Goal: Task Accomplishment & Management: Complete application form

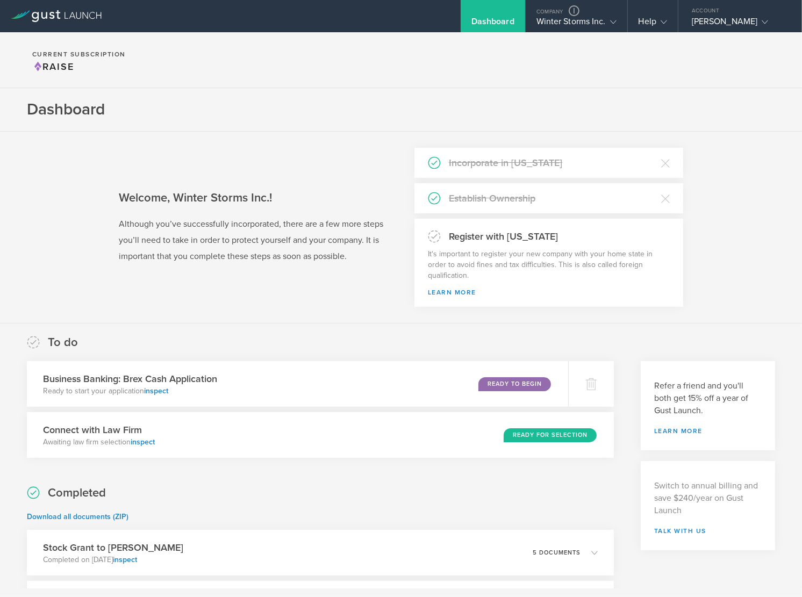
click at [356, 303] on section "Welcome, Winter Storms Inc.! Although you’ve successfully incorporated, there a…" at bounding box center [401, 228] width 802 height 192
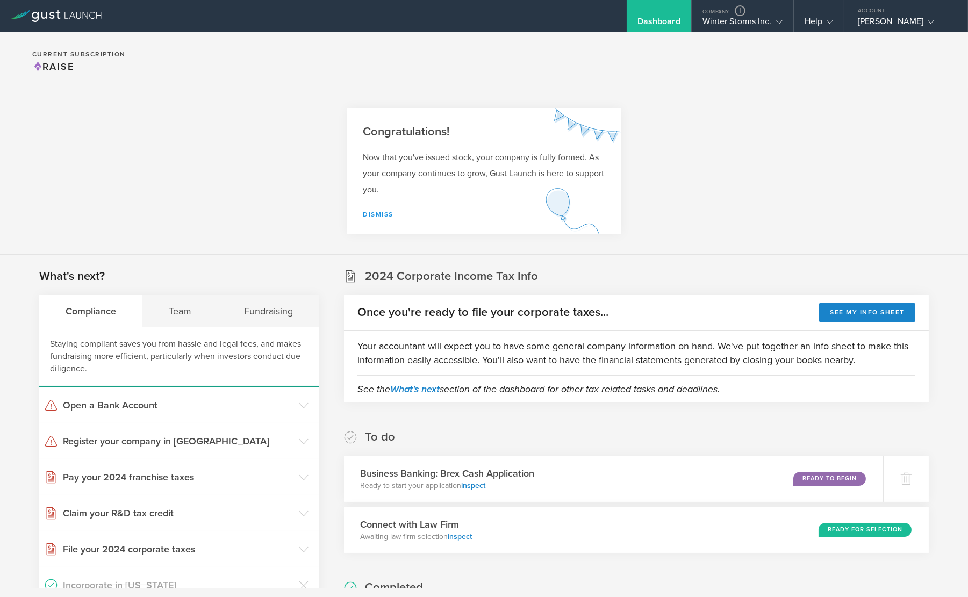
click at [381, 217] on link "Dismiss" at bounding box center [378, 215] width 31 height 8
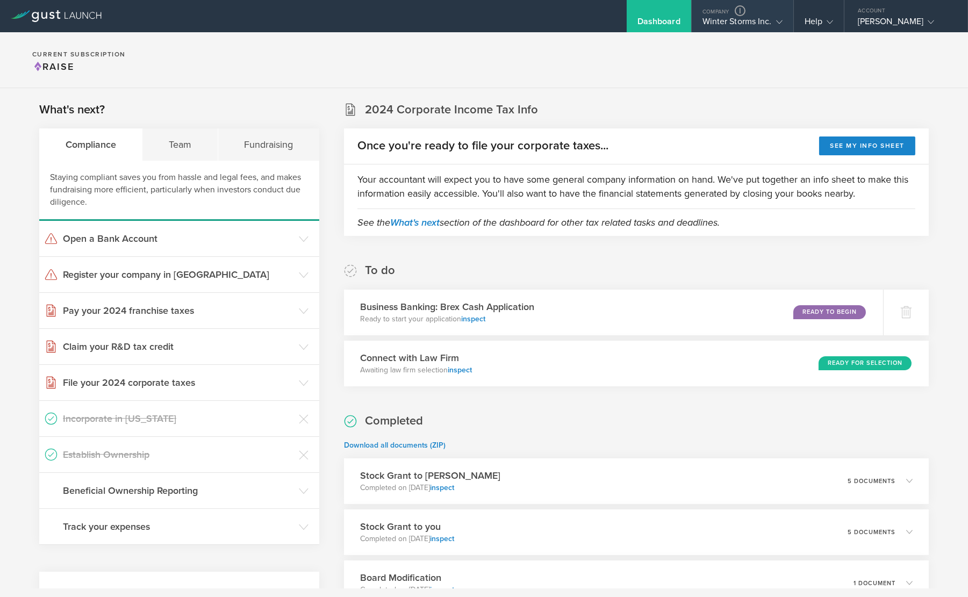
click at [713, 23] on div "Winter Storms Inc." at bounding box center [743, 24] width 80 height 16
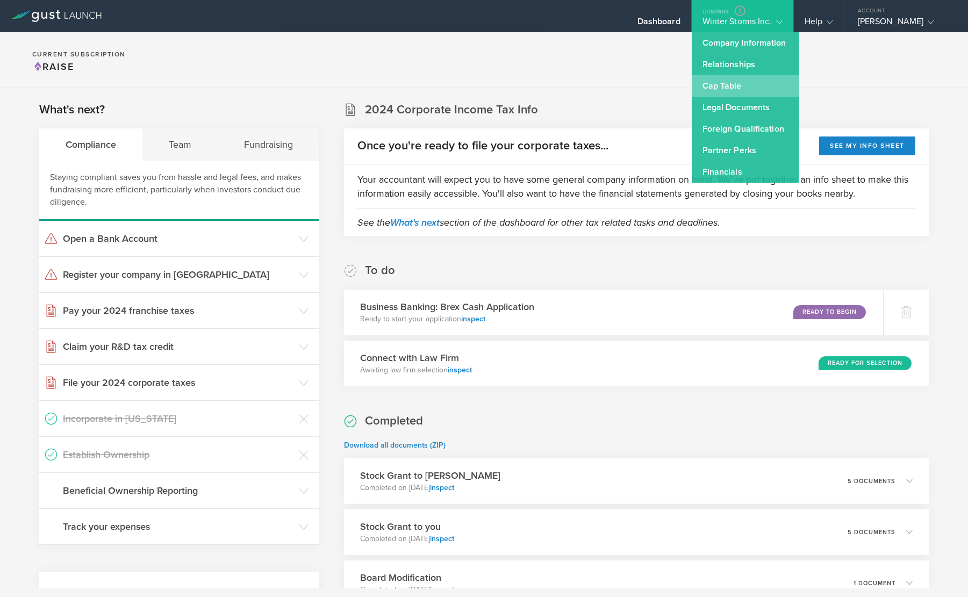
click at [711, 88] on link "Cap Table" at bounding box center [746, 86] width 108 height 22
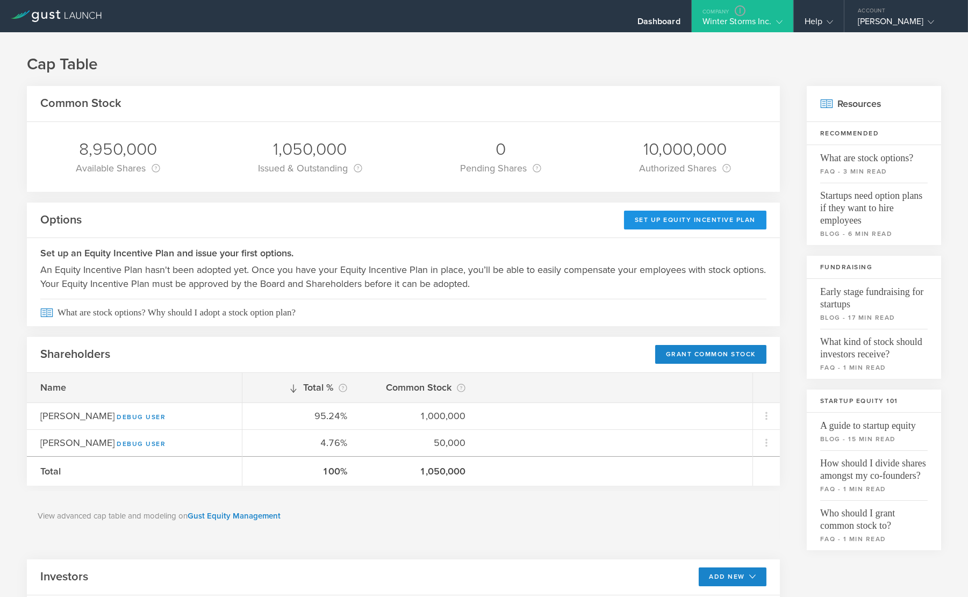
click at [682, 215] on div "Set Up Equity Incentive Plan" at bounding box center [695, 220] width 142 height 19
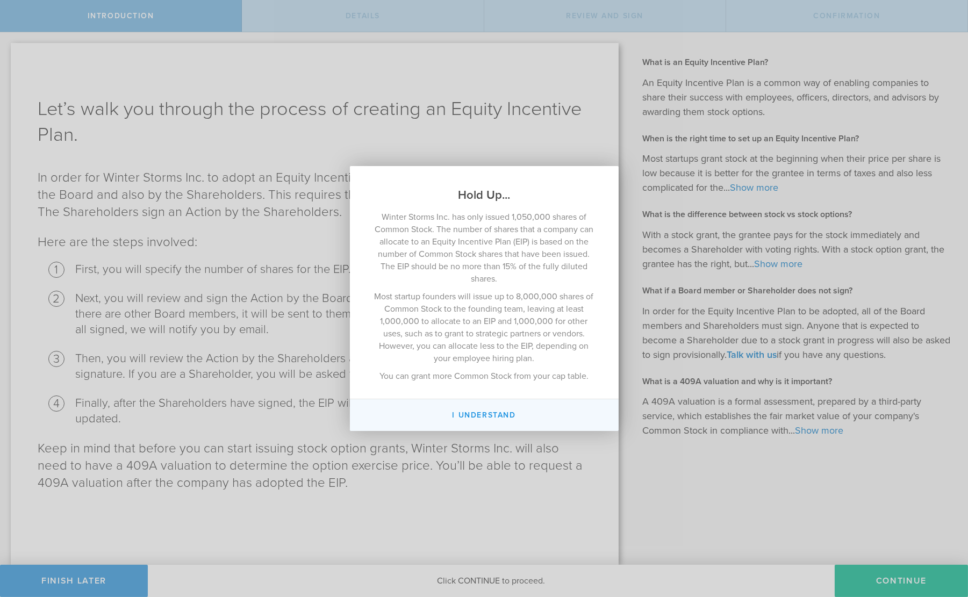
click at [569, 411] on button "I Understand" at bounding box center [484, 415] width 269 height 32
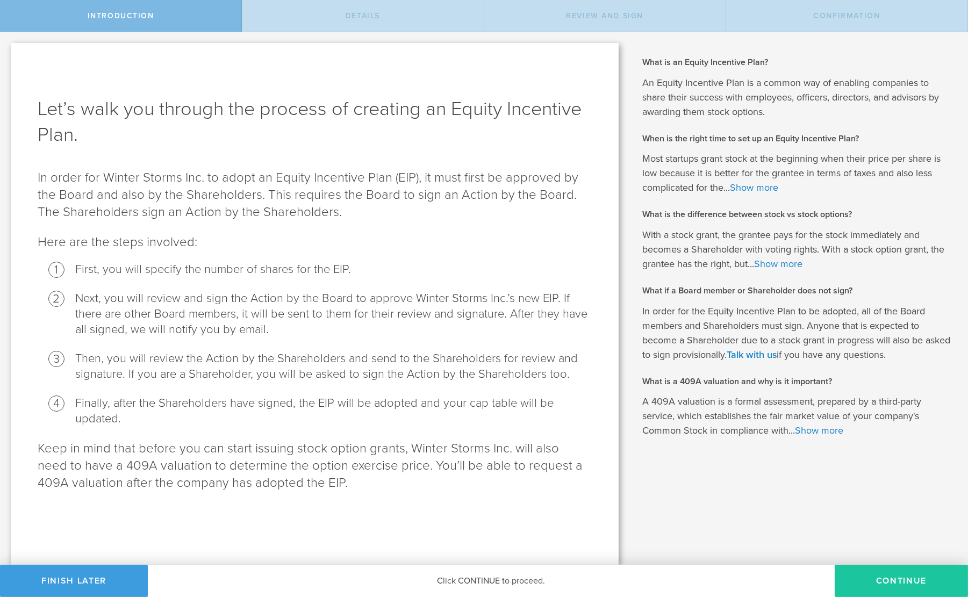
click at [880, 585] on button "Continue" at bounding box center [901, 581] width 133 height 32
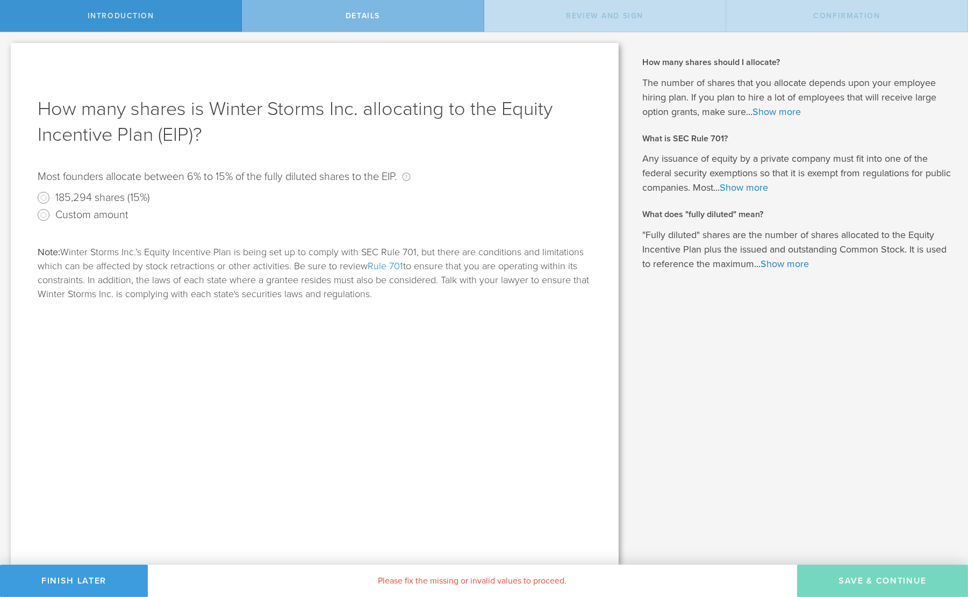
click at [106, 198] on label "185,294 shares (15%)" at bounding box center [102, 197] width 95 height 16
click at [52, 198] on input "185,294 shares (15%)" at bounding box center [43, 197] width 17 height 17
radio input "true"
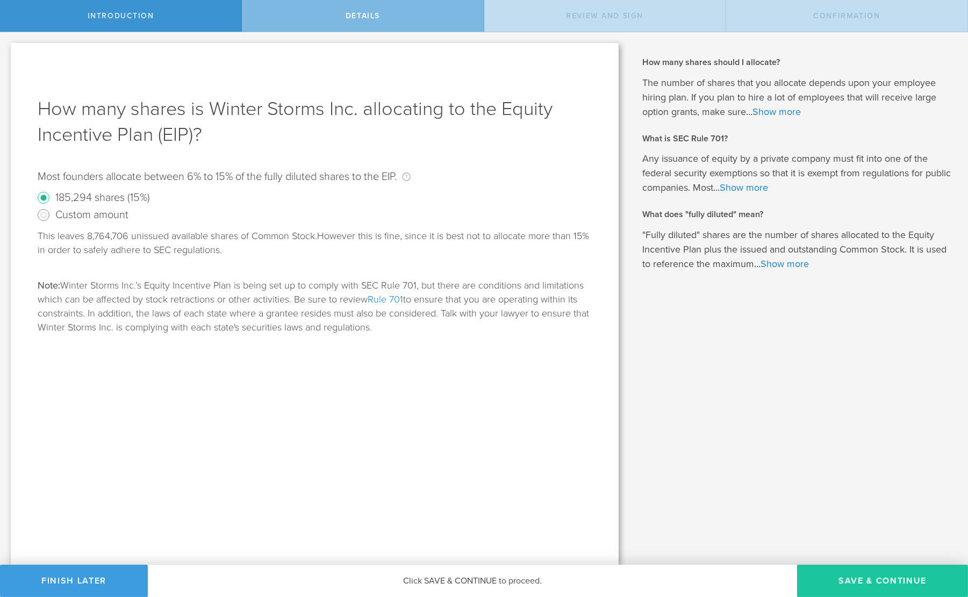
click at [873, 591] on button "Save & Continue" at bounding box center [882, 581] width 171 height 32
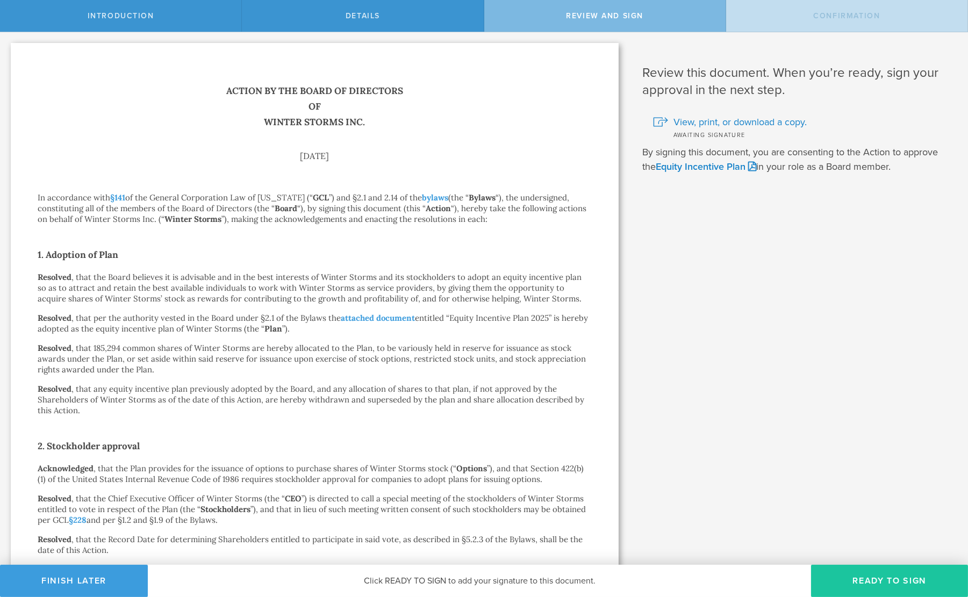
click at [881, 587] on button "Ready to Sign" at bounding box center [889, 581] width 157 height 32
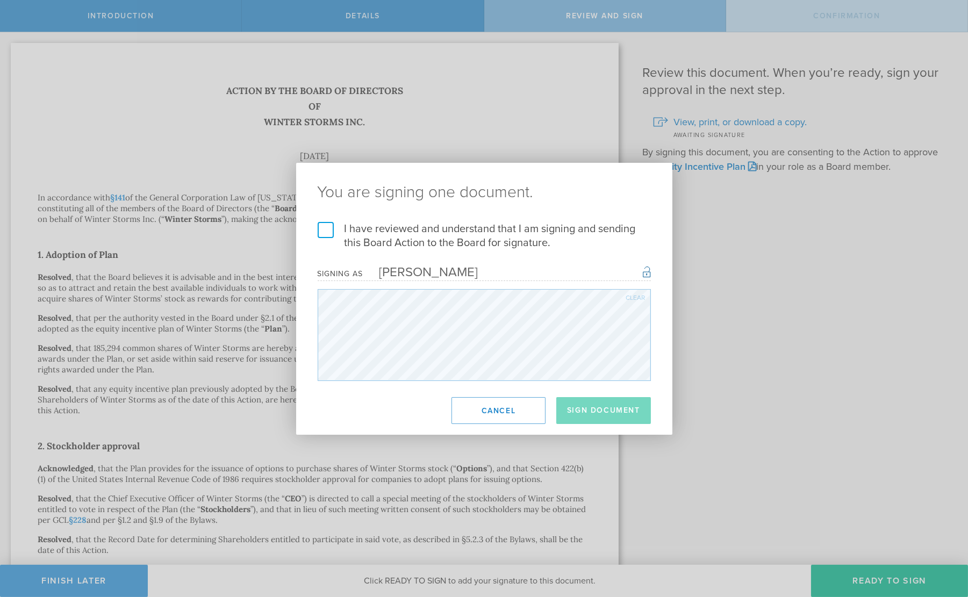
click at [432, 237] on label "I have reviewed and understand that I am signing and sending this Board Action …" at bounding box center [484, 236] width 333 height 28
click at [0, 0] on input "I have reviewed and understand that I am signing and sending this Board Action …" at bounding box center [0, 0] width 0 height 0
click at [577, 406] on button "Sign Document" at bounding box center [603, 410] width 95 height 27
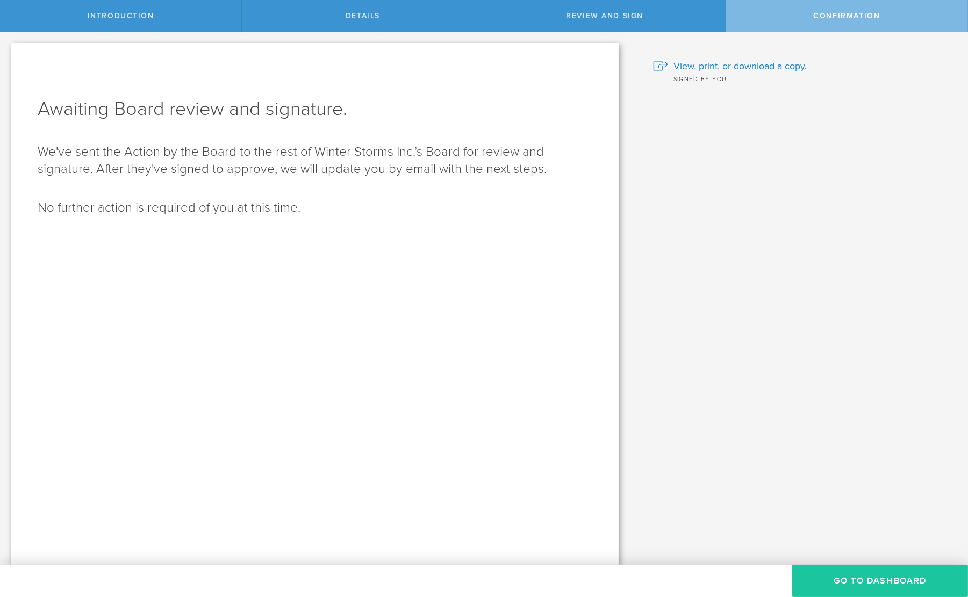
drag, startPoint x: 844, startPoint y: 582, endPoint x: 840, endPoint y: 578, distance: 6.1
click at [844, 582] on button "Go To Dashboard" at bounding box center [880, 581] width 176 height 32
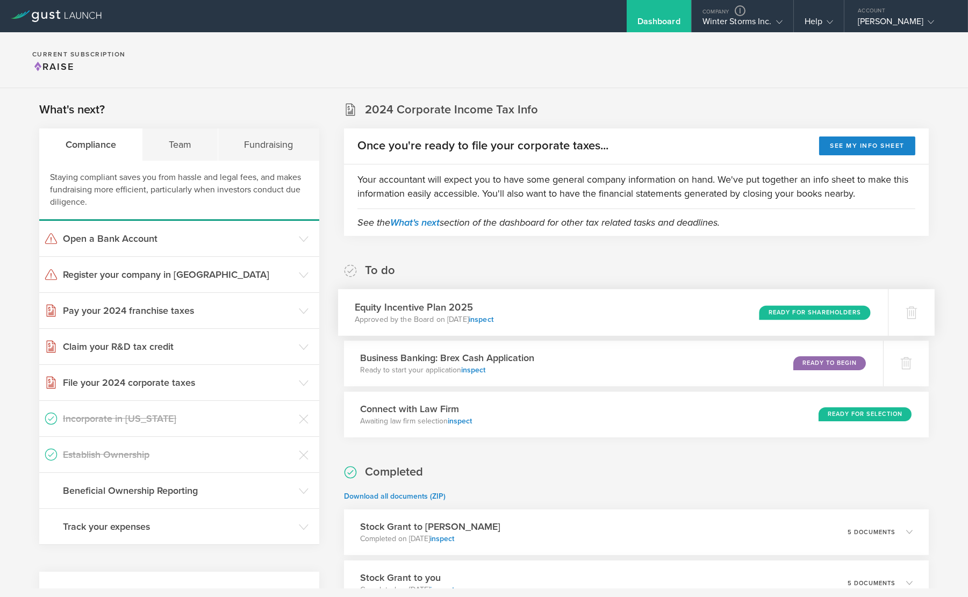
click at [816, 312] on div "Ready for Shareholders" at bounding box center [814, 312] width 111 height 15
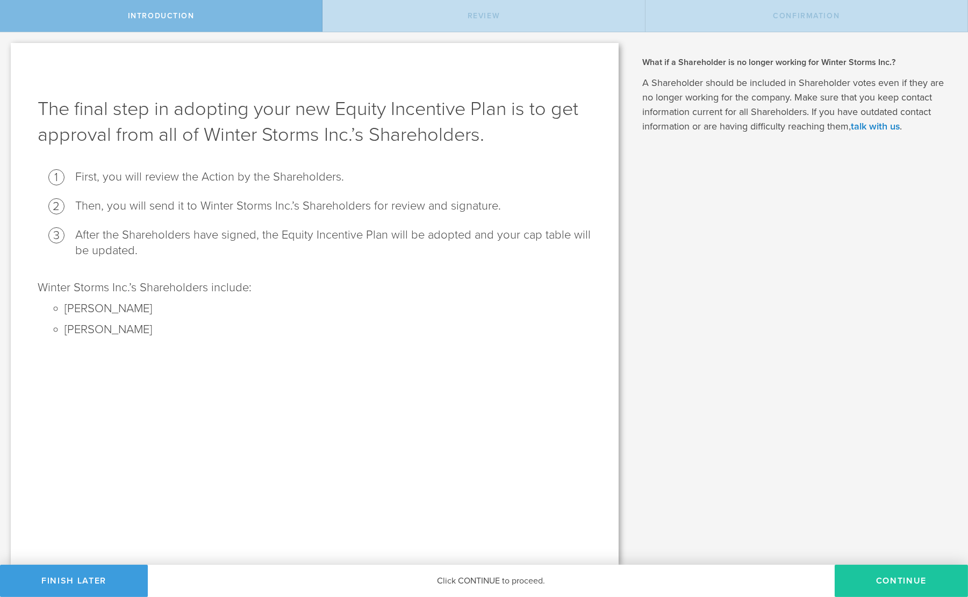
click at [882, 581] on button "Continue" at bounding box center [901, 581] width 133 height 32
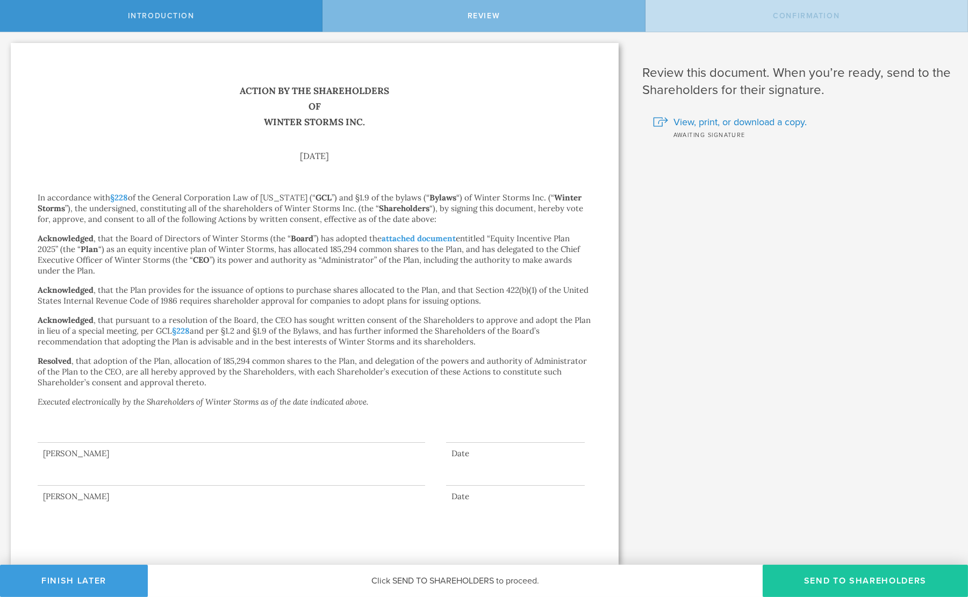
click at [833, 578] on button "Send to Shareholders" at bounding box center [865, 581] width 205 height 32
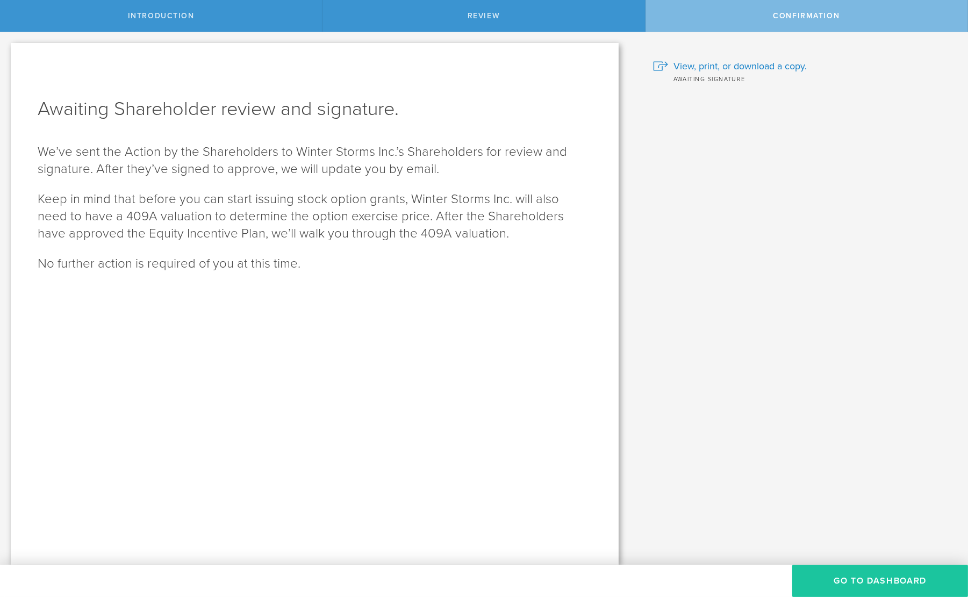
click at [872, 583] on button "Go to Dashboard" at bounding box center [880, 581] width 176 height 32
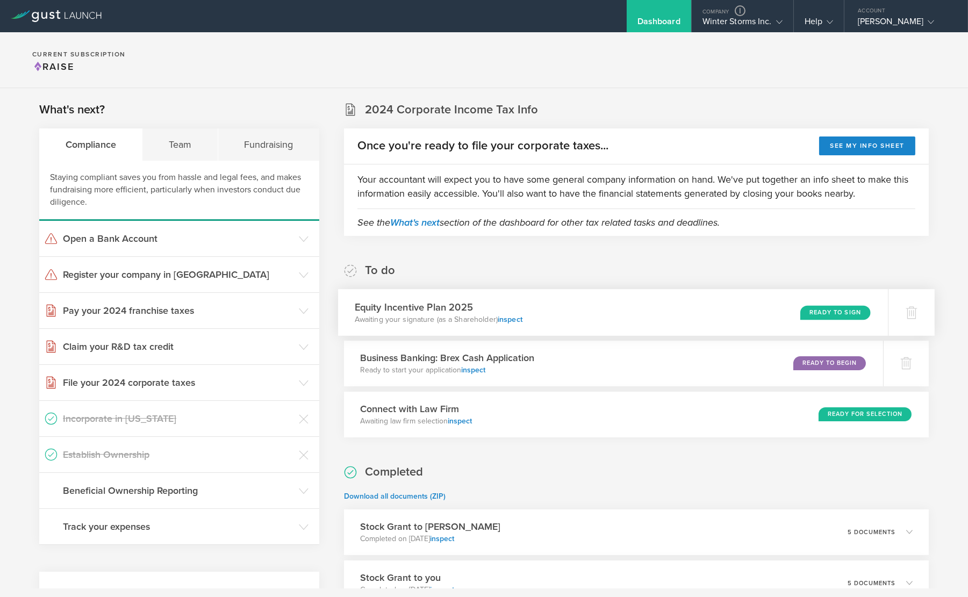
click at [801, 307] on div "Ready to Sign" at bounding box center [835, 312] width 70 height 15
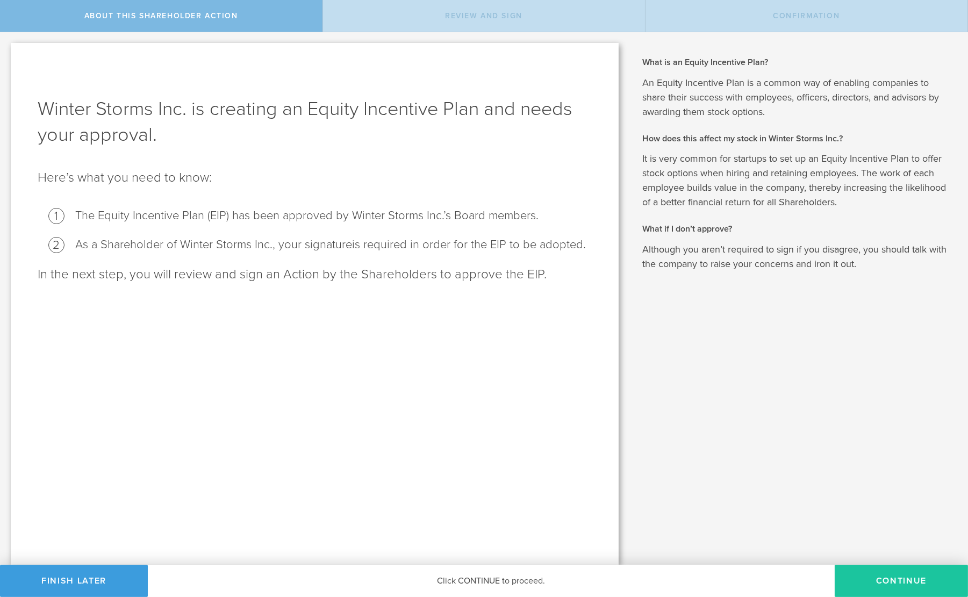
click at [867, 589] on button "Continue" at bounding box center [901, 581] width 133 height 32
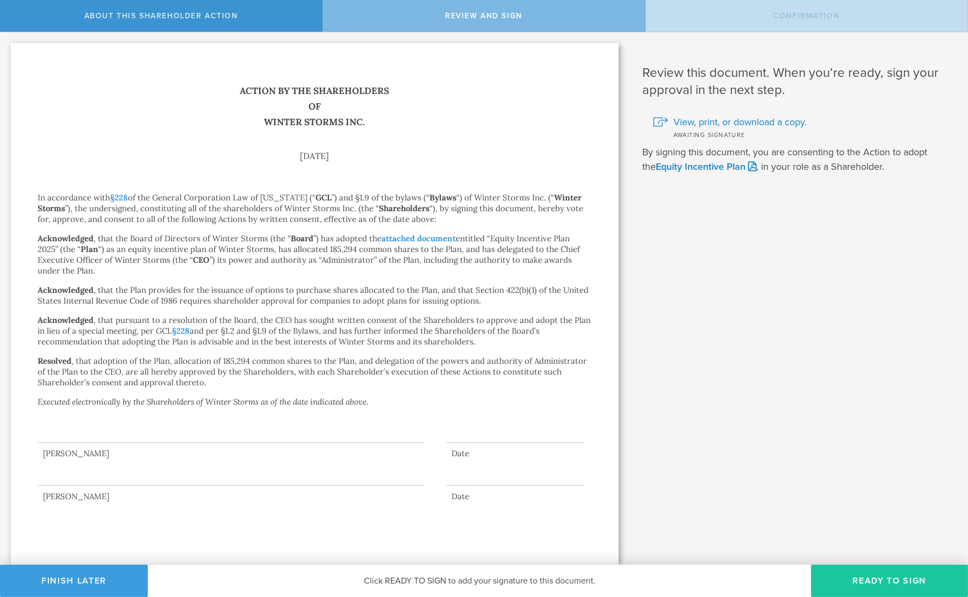
click at [897, 574] on button "Ready to Sign" at bounding box center [889, 581] width 157 height 32
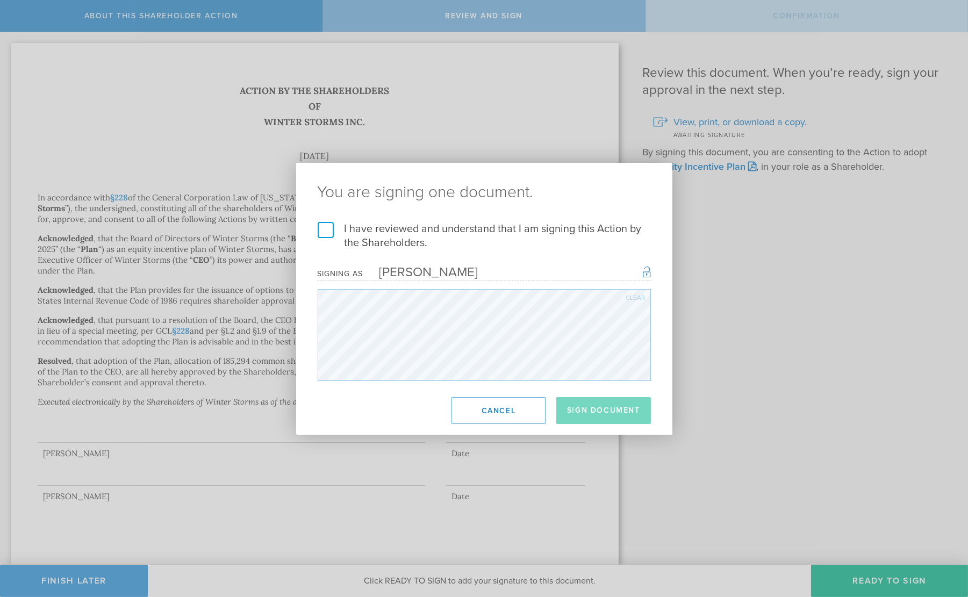
click at [489, 234] on label "I have reviewed and understand that I am signing this Action by the Shareholder…" at bounding box center [484, 236] width 333 height 28
click at [0, 0] on input "I have reviewed and understand that I am signing this Action by the Shareholder…" at bounding box center [0, 0] width 0 height 0
click at [604, 409] on button "Sign Document" at bounding box center [603, 410] width 95 height 27
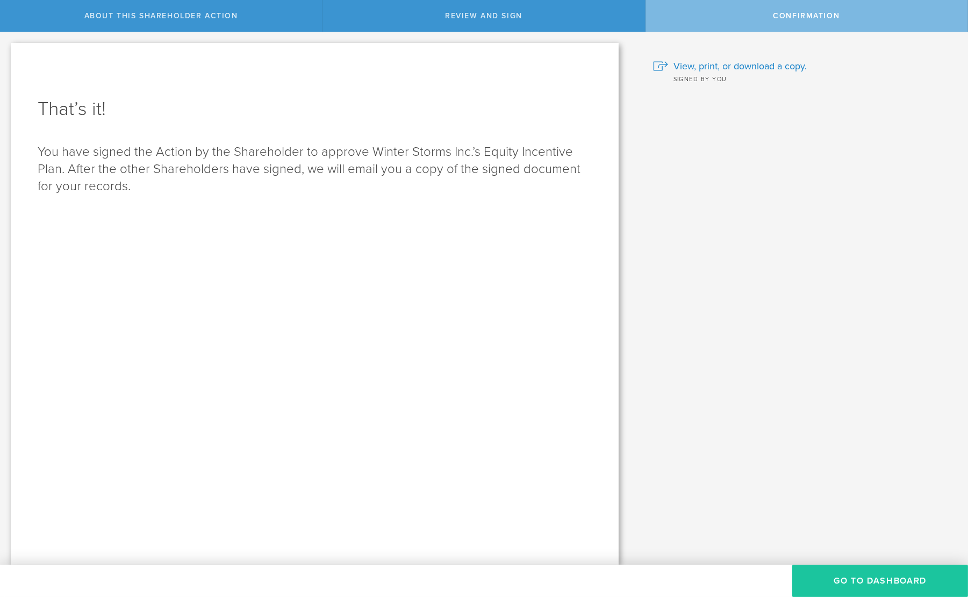
click at [872, 575] on button "Go to Dashboard" at bounding box center [880, 581] width 176 height 32
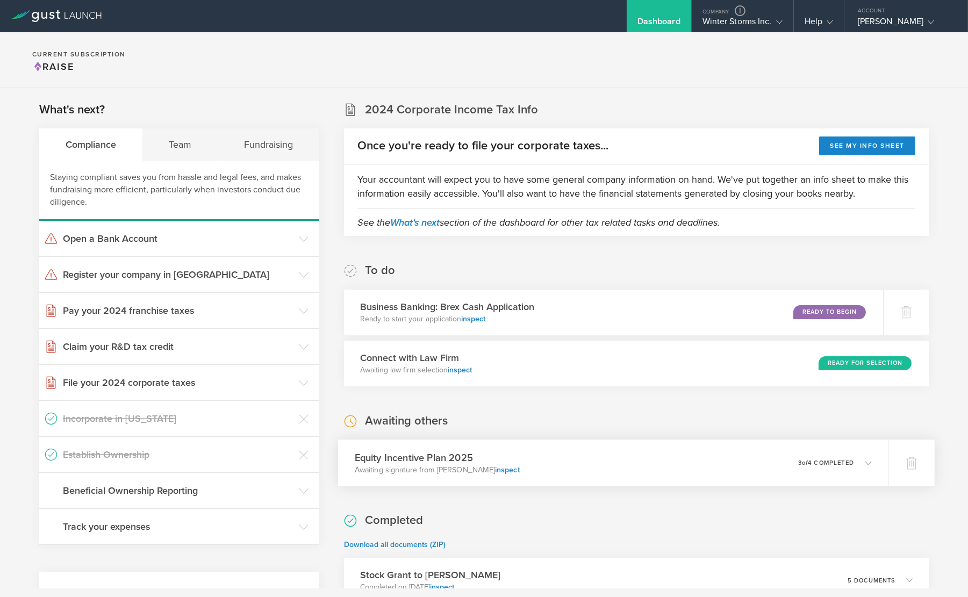
click at [599, 460] on div "Equity Incentive Plan 2025 Awaiting signature from [PERSON_NAME] inspect 0 unde…" at bounding box center [613, 463] width 550 height 47
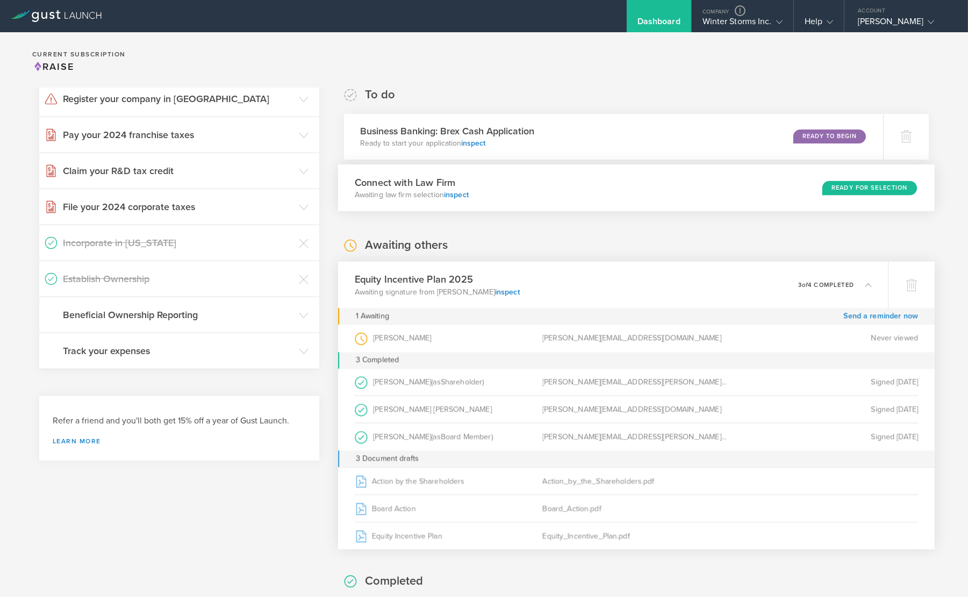
scroll to position [177, 0]
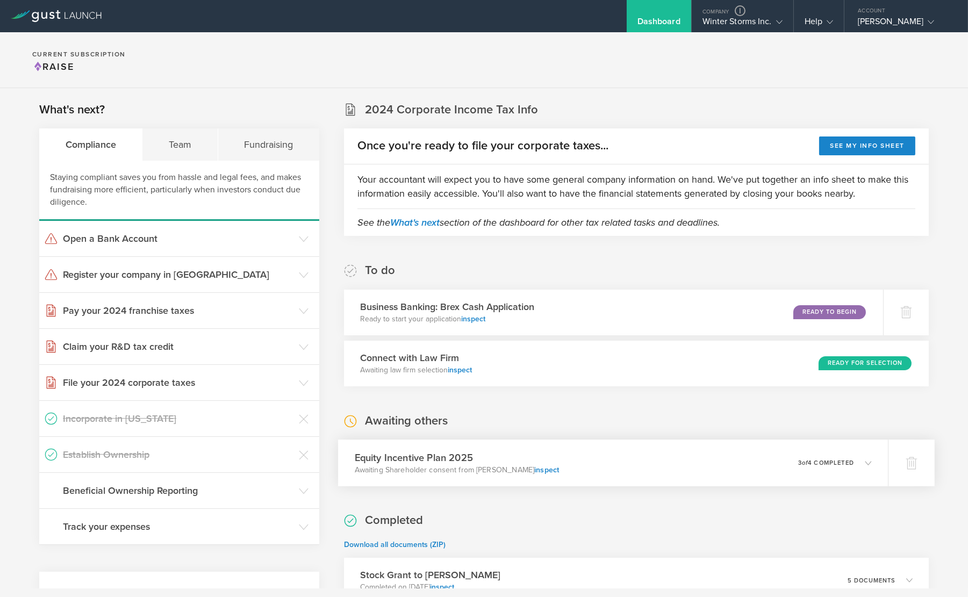
click at [583, 470] on div "Equity Incentive Plan 2025 Awaiting Shareholder consent from [PERSON_NAME] insp…" at bounding box center [613, 463] width 550 height 47
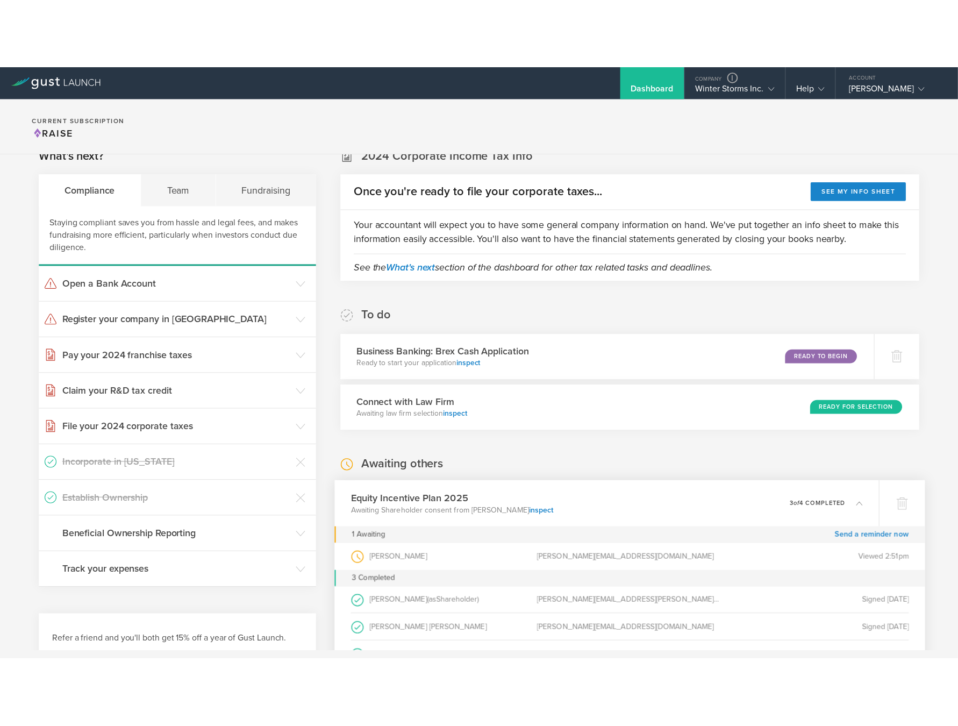
scroll to position [34, 0]
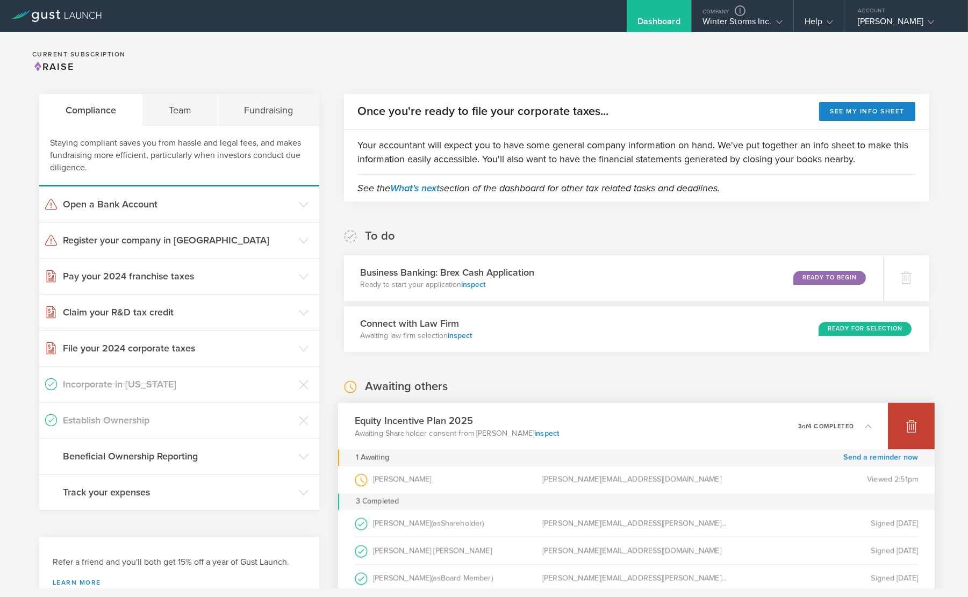
click at [915, 439] on div at bounding box center [911, 426] width 47 height 47
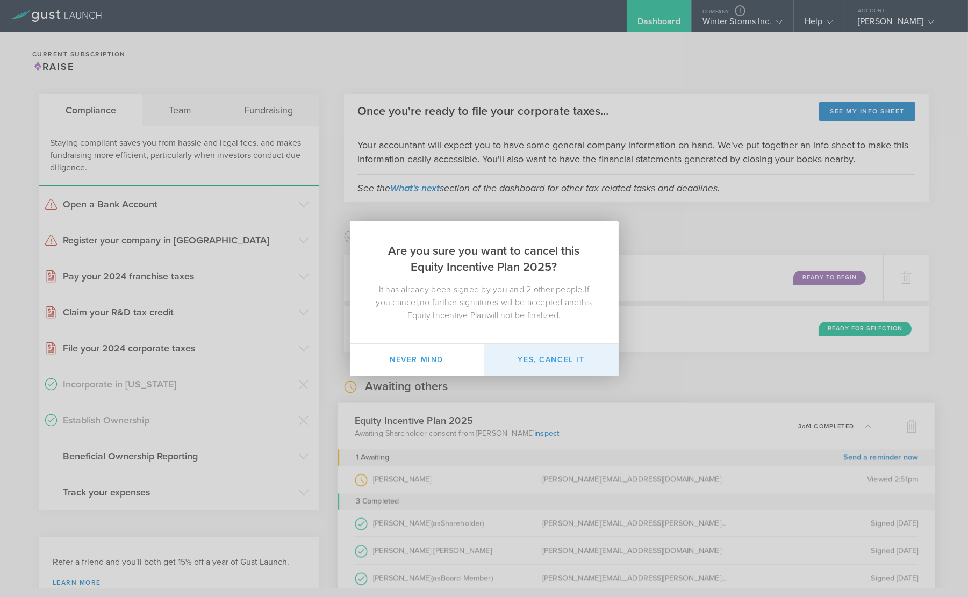
click at [561, 368] on button "Yes, cancel it" at bounding box center [551, 360] width 134 height 32
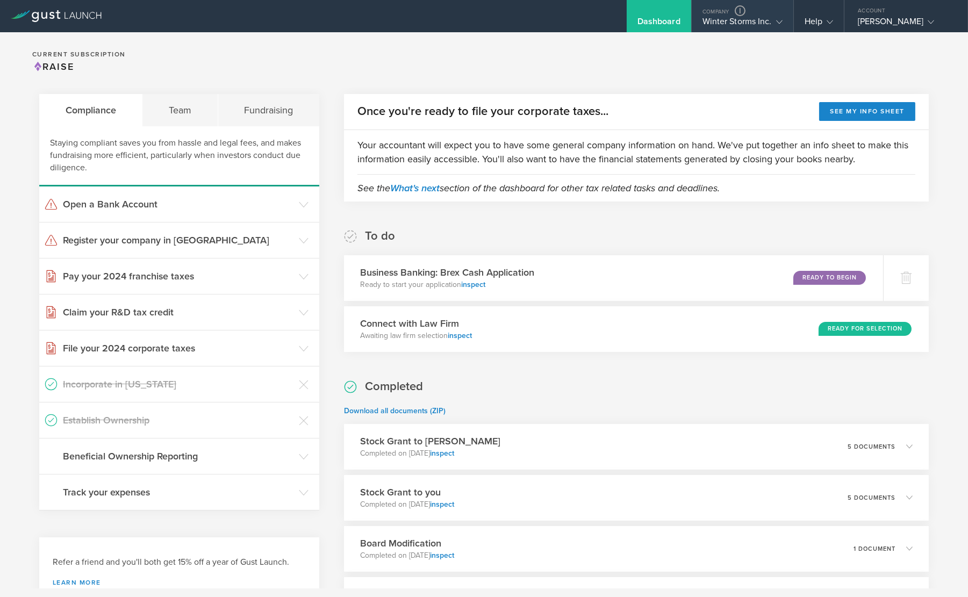
click at [714, 22] on div "Winter Storms Inc." at bounding box center [743, 24] width 80 height 16
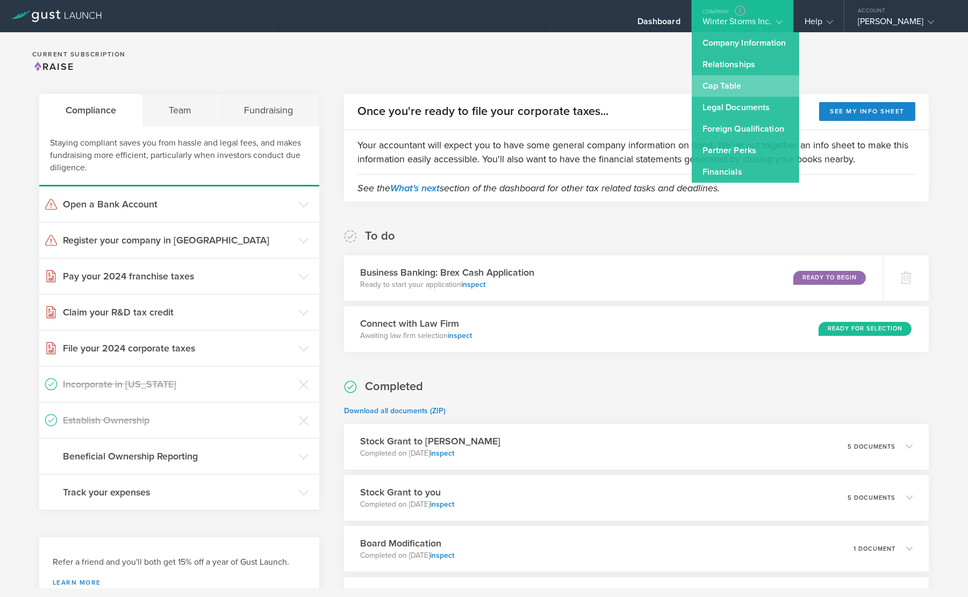
click at [719, 82] on link "Cap Table" at bounding box center [746, 86] width 108 height 22
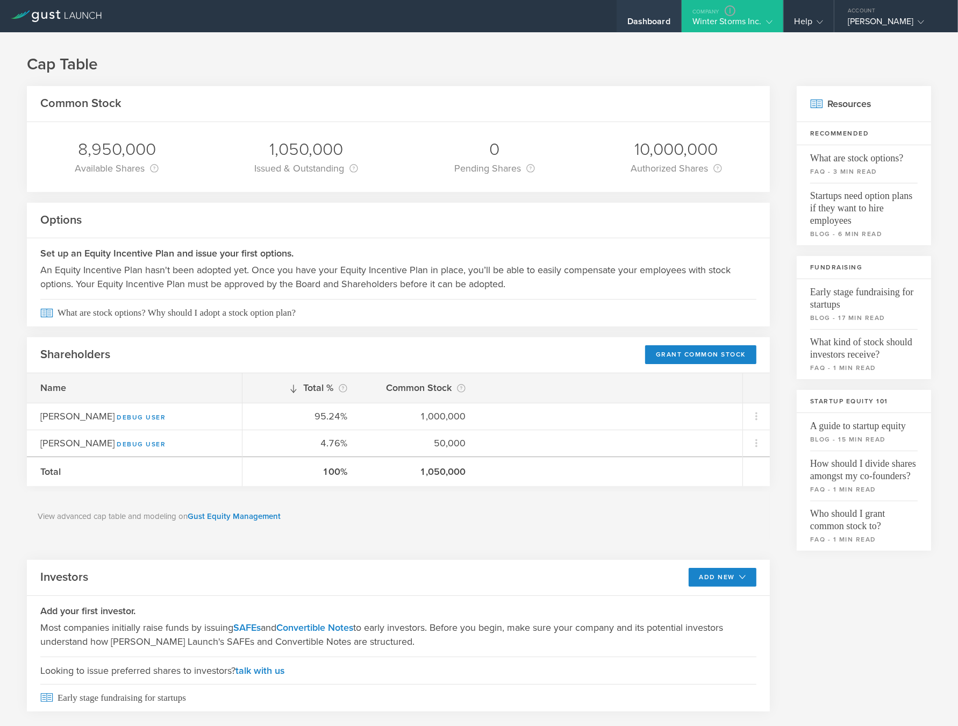
click at [659, 18] on div "Dashboard" at bounding box center [648, 24] width 43 height 16
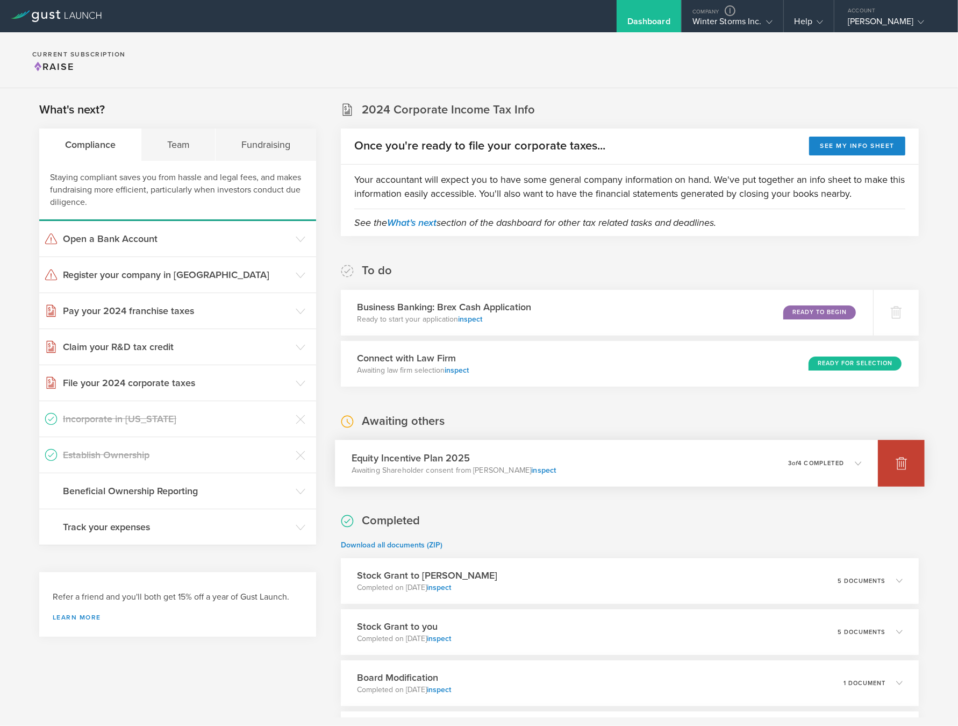
click at [884, 459] on div at bounding box center [901, 463] width 47 height 47
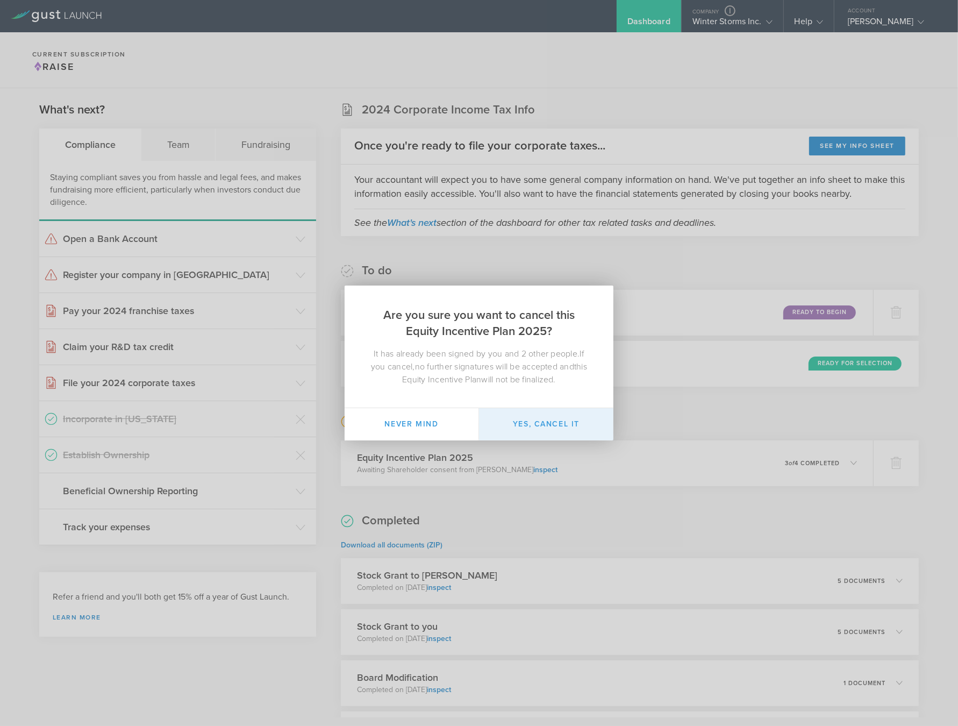
click at [590, 430] on button "Yes, cancel it" at bounding box center [546, 424] width 134 height 32
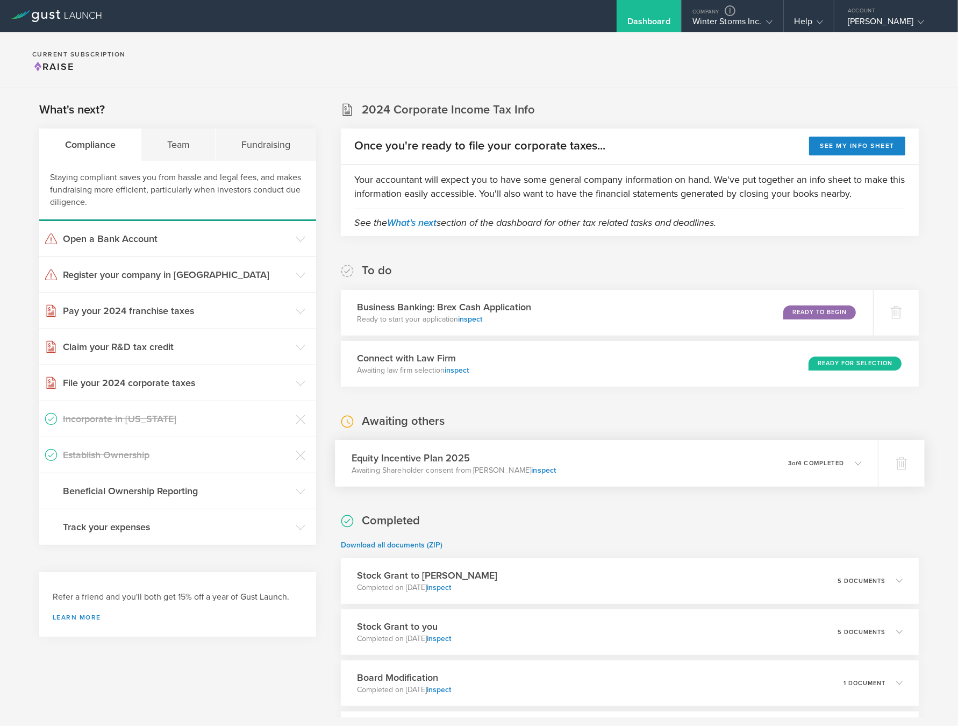
click at [611, 461] on div "Equity Incentive Plan 2025 Awaiting Shareholder consent from [PERSON_NAME] insp…" at bounding box center [606, 463] width 543 height 47
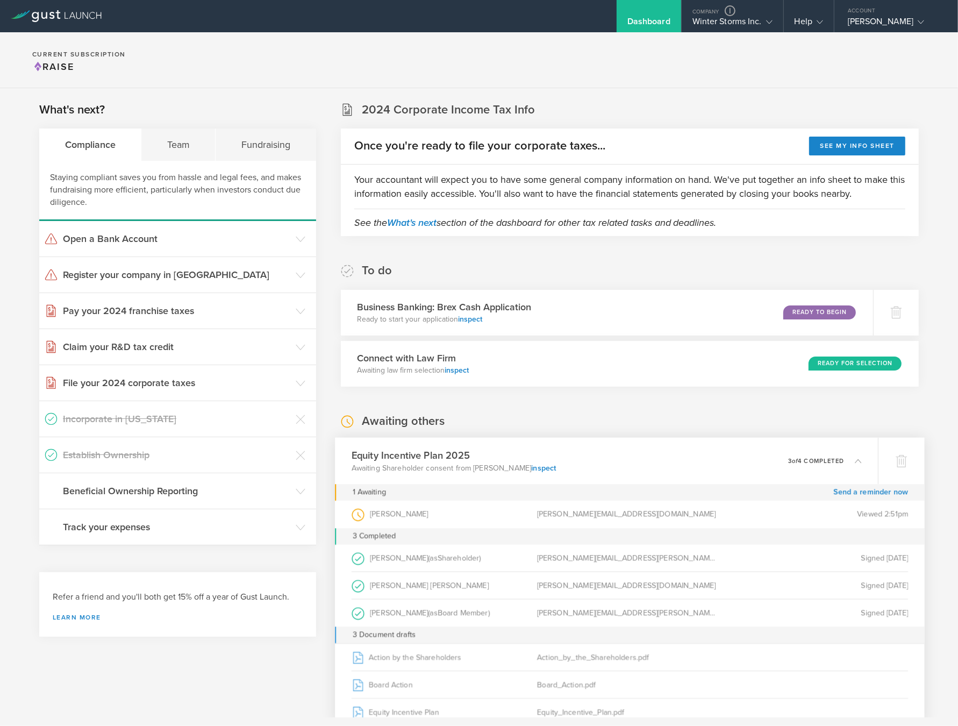
scroll to position [15, 0]
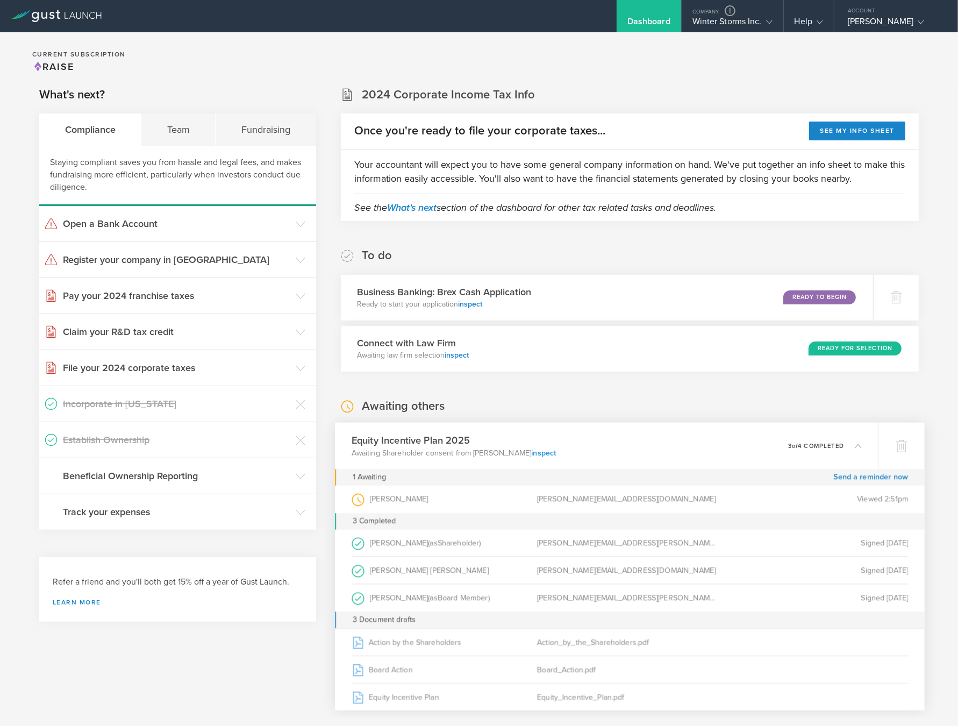
click at [531, 453] on link "inspect" at bounding box center [543, 452] width 25 height 9
